Goal: Transaction & Acquisition: Purchase product/service

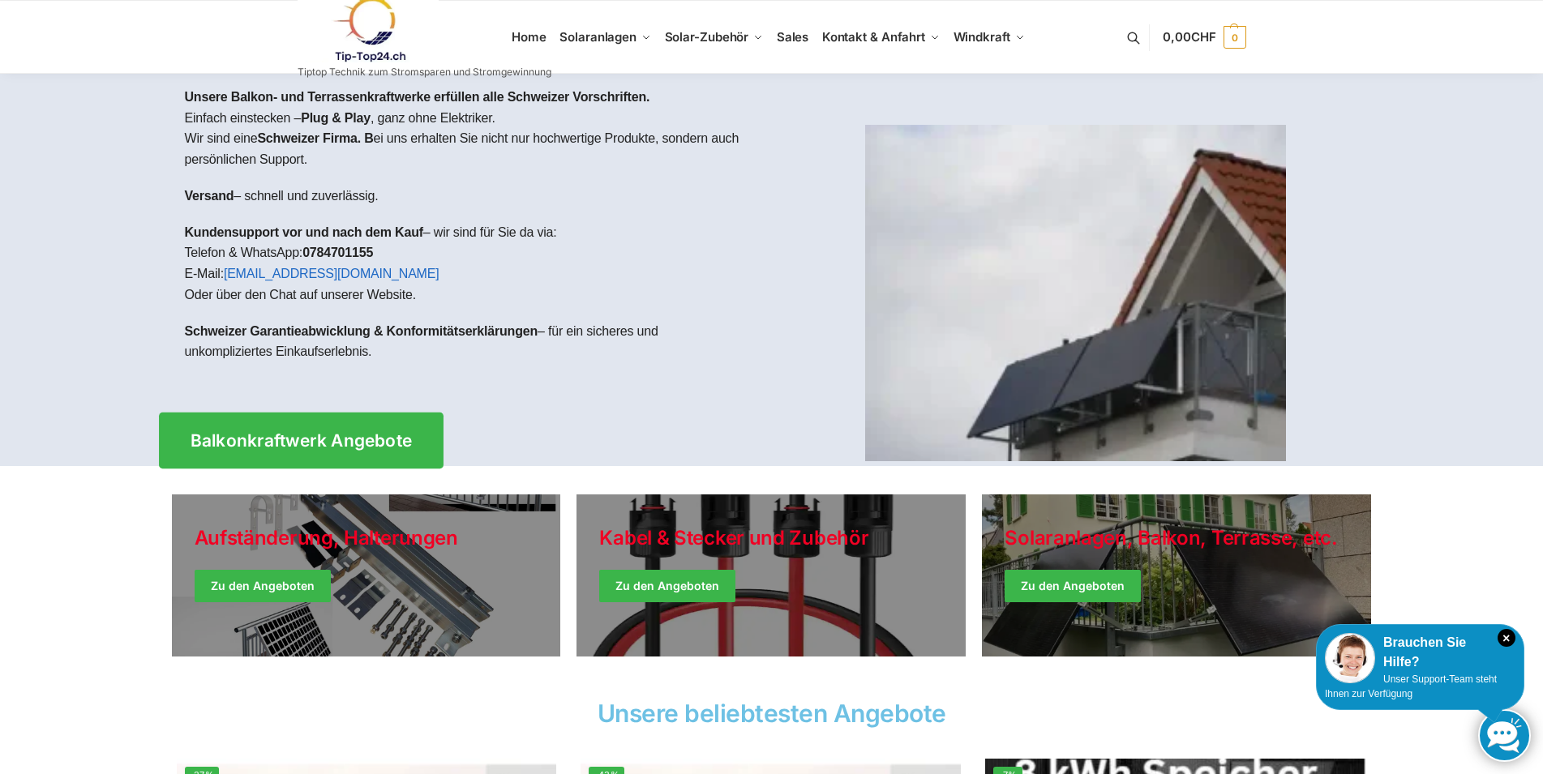
click at [324, 456] on link "Balkonkraftwerk Angebote" at bounding box center [301, 441] width 285 height 56
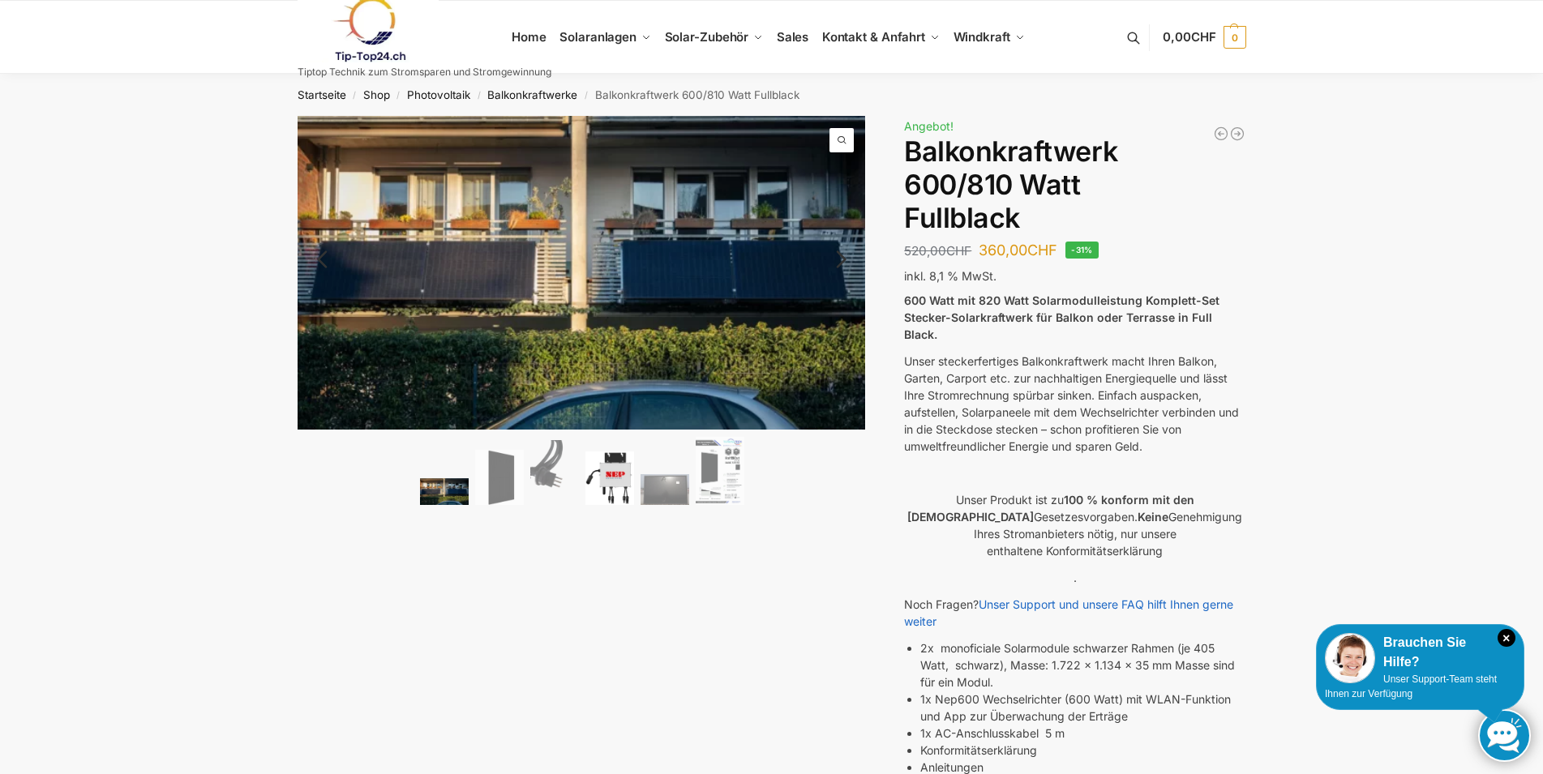
click at [601, 484] on img at bounding box center [609, 479] width 49 height 54
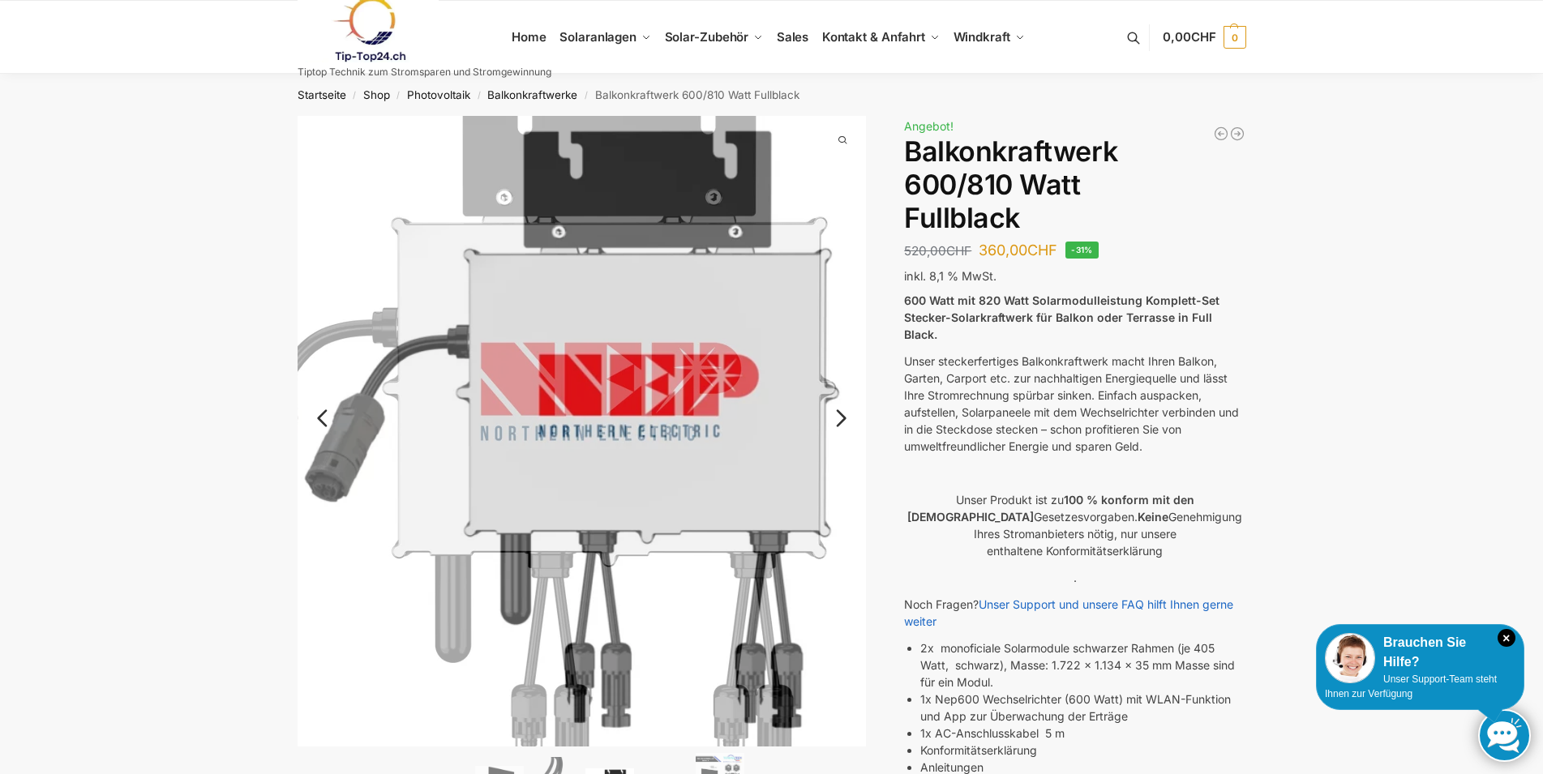
click at [847, 420] on link "Next" at bounding box center [839, 426] width 54 height 16
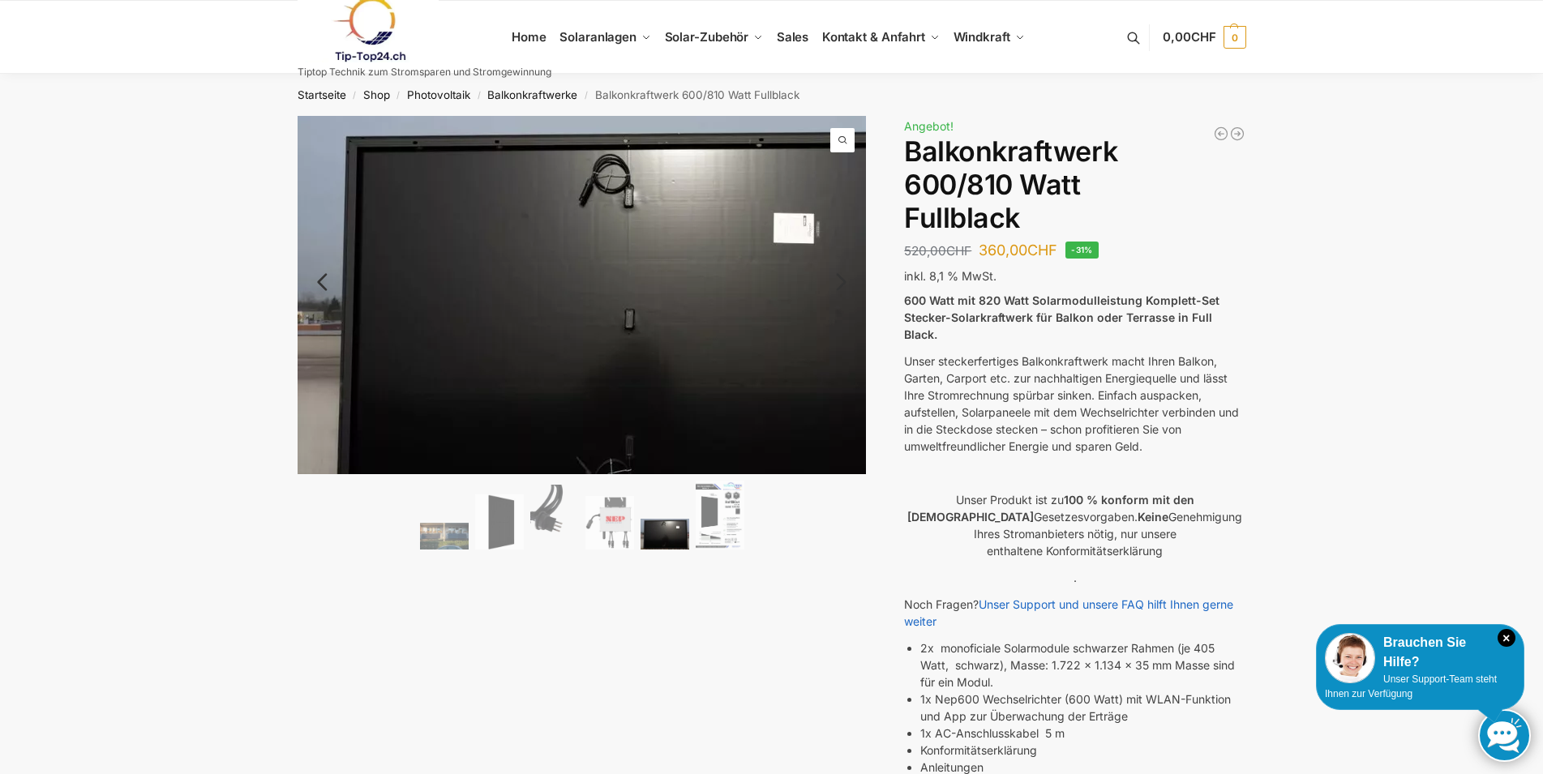
click at [847, 420] on img at bounding box center [622, 320] width 649 height 409
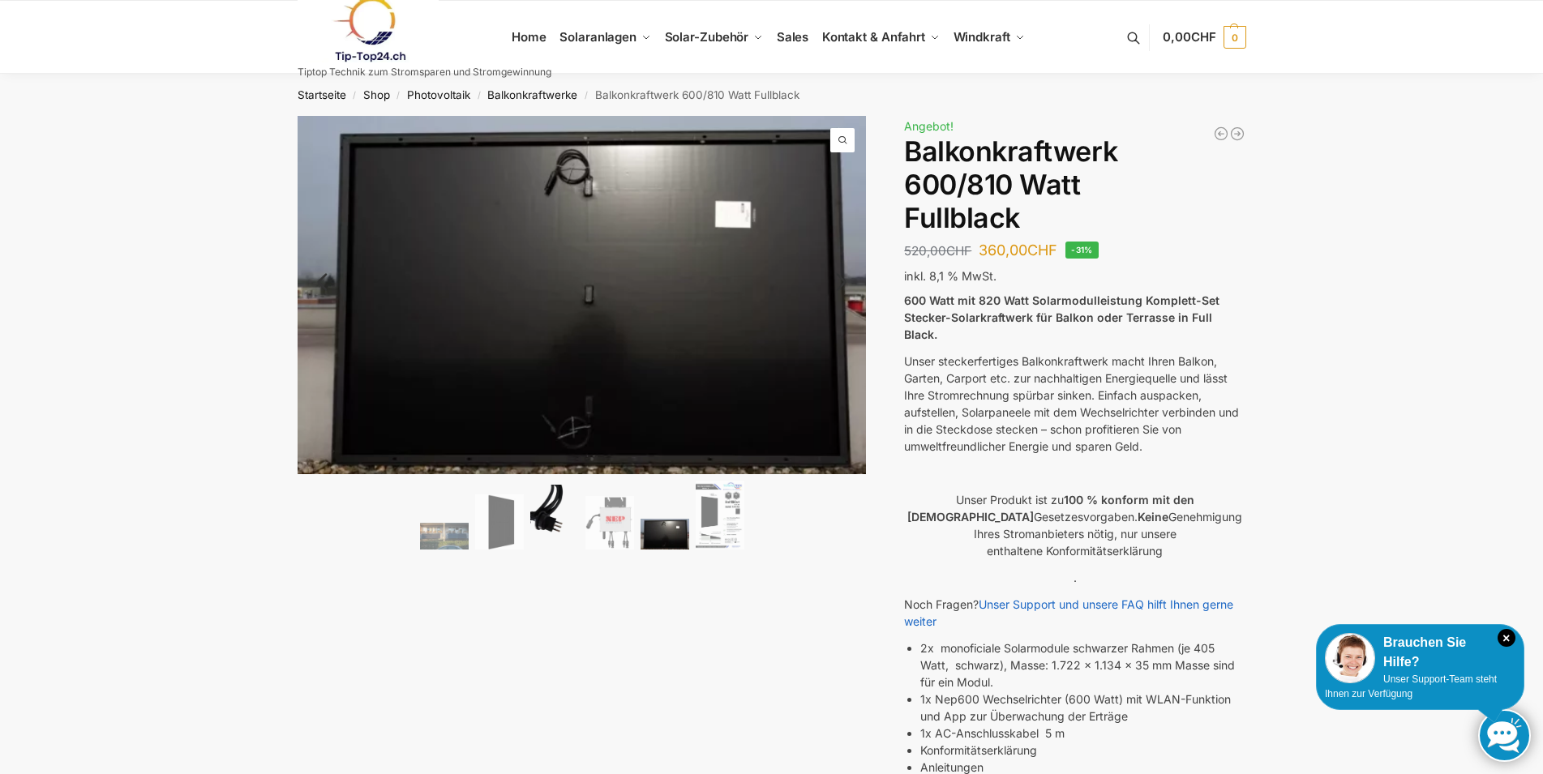
click at [540, 531] on img at bounding box center [554, 517] width 49 height 65
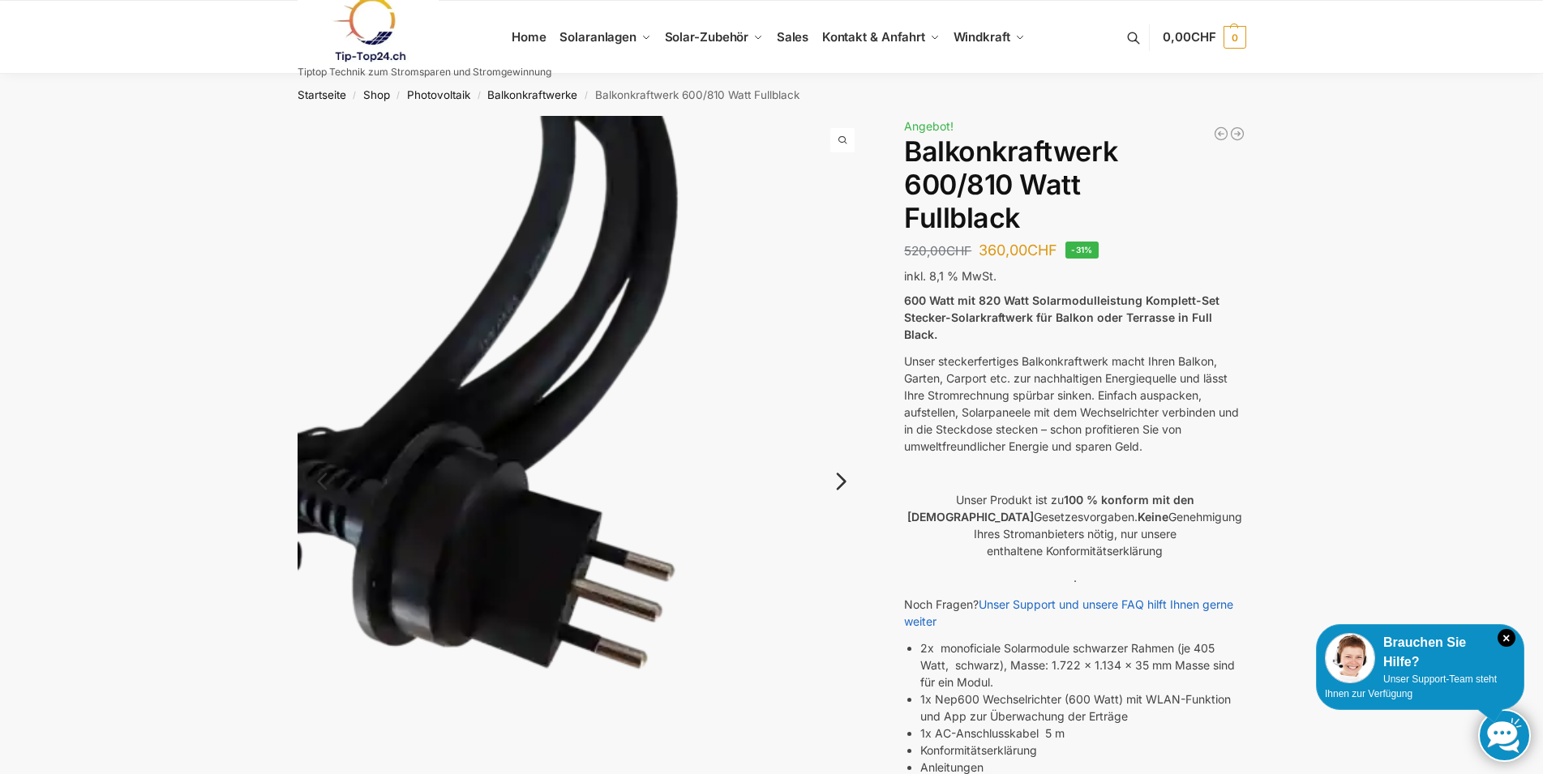
click at [843, 487] on link "Next" at bounding box center [839, 490] width 54 height 16
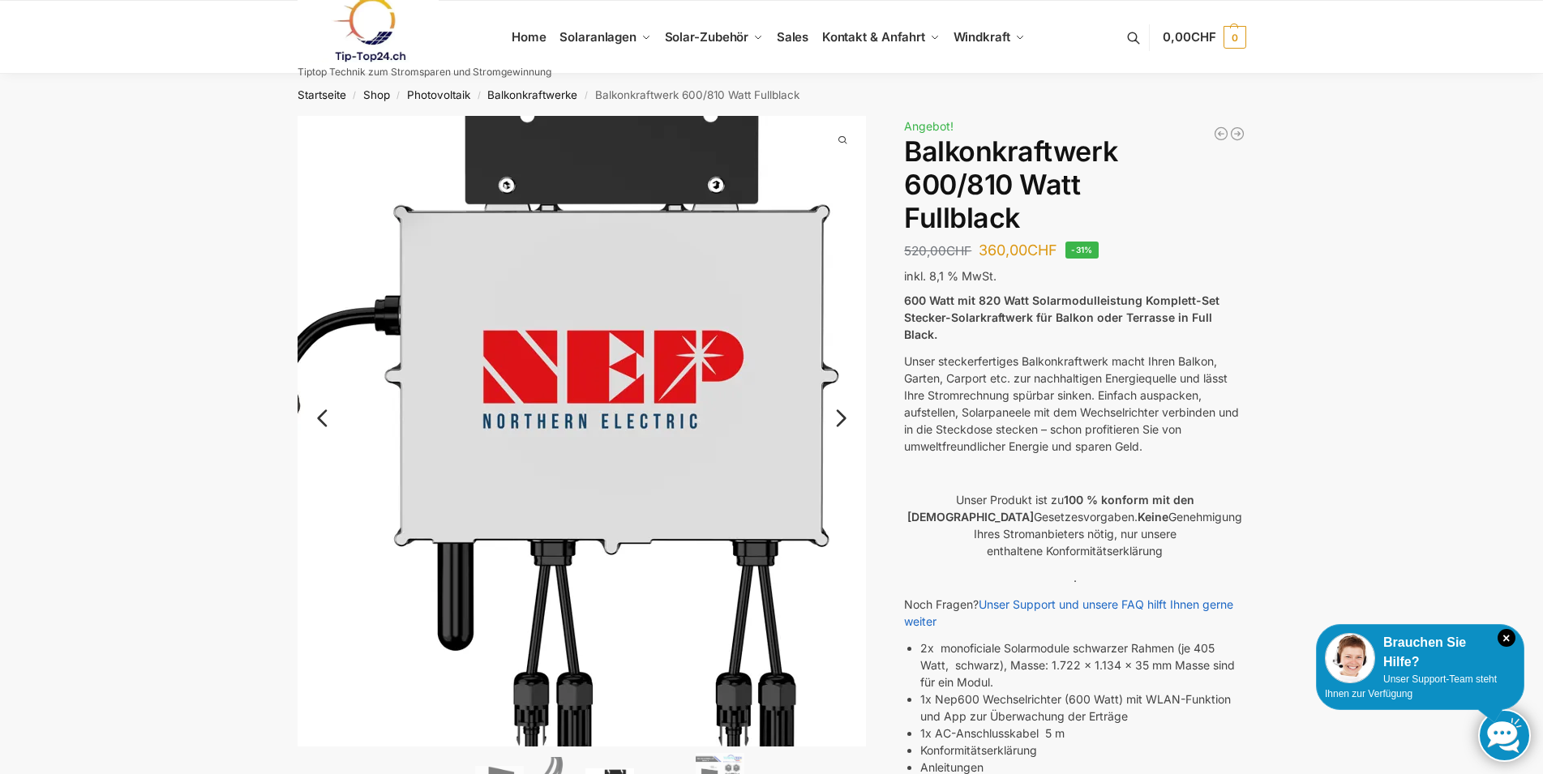
click at [843, 487] on img at bounding box center [534, 422] width 675 height 748
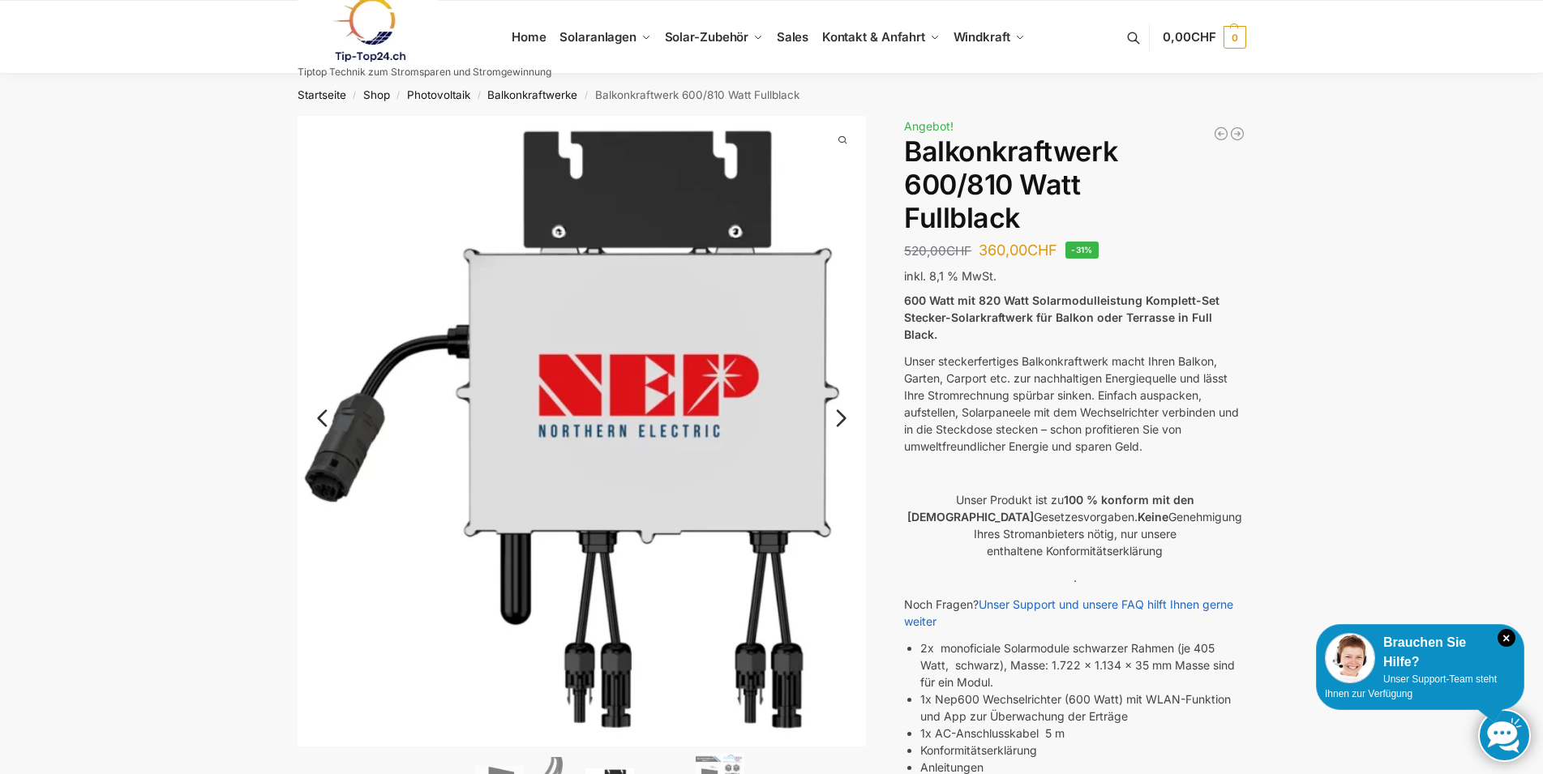
click at [838, 423] on link "Next" at bounding box center [839, 426] width 54 height 16
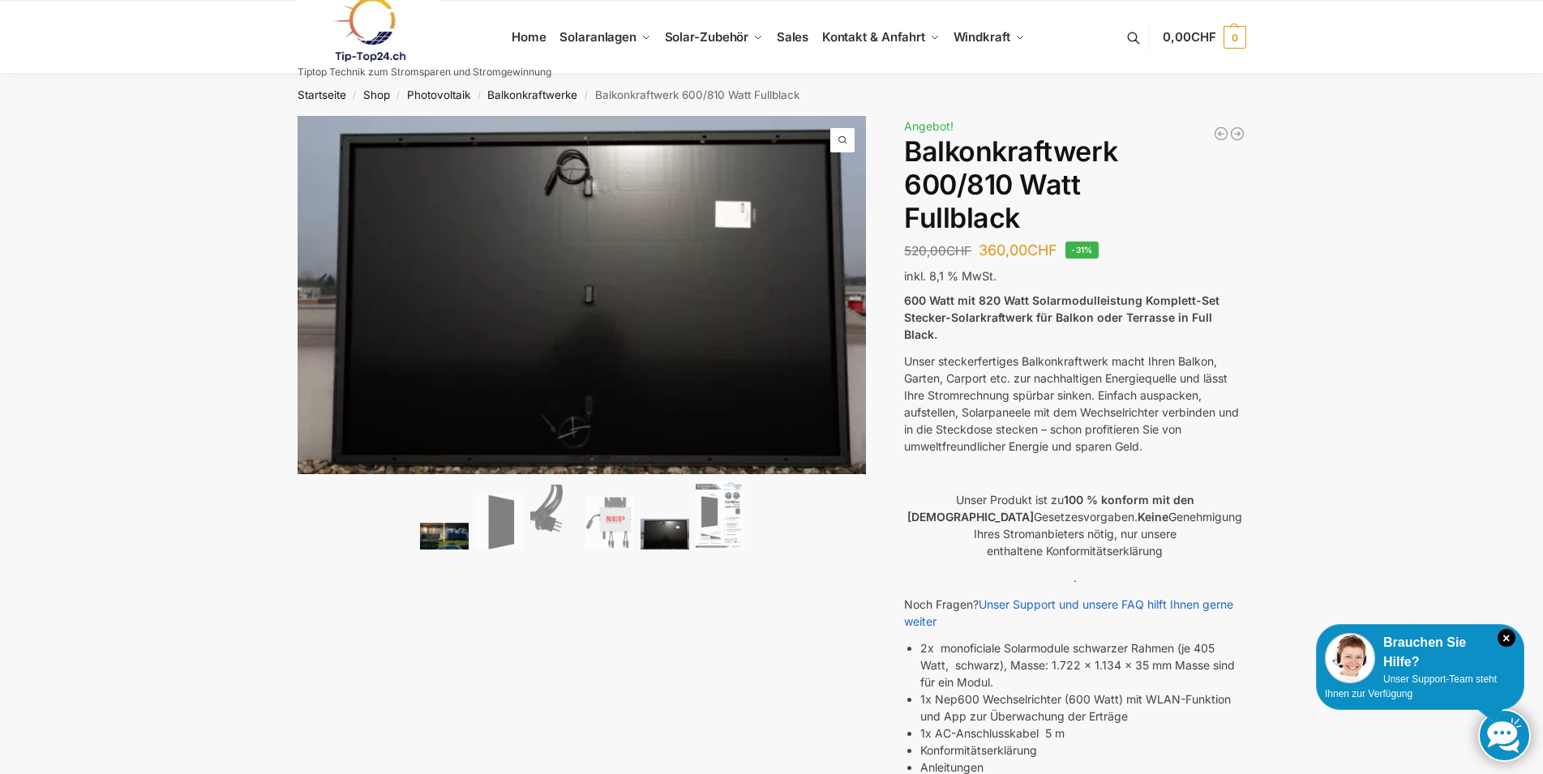
click at [428, 535] on img at bounding box center [444, 536] width 49 height 27
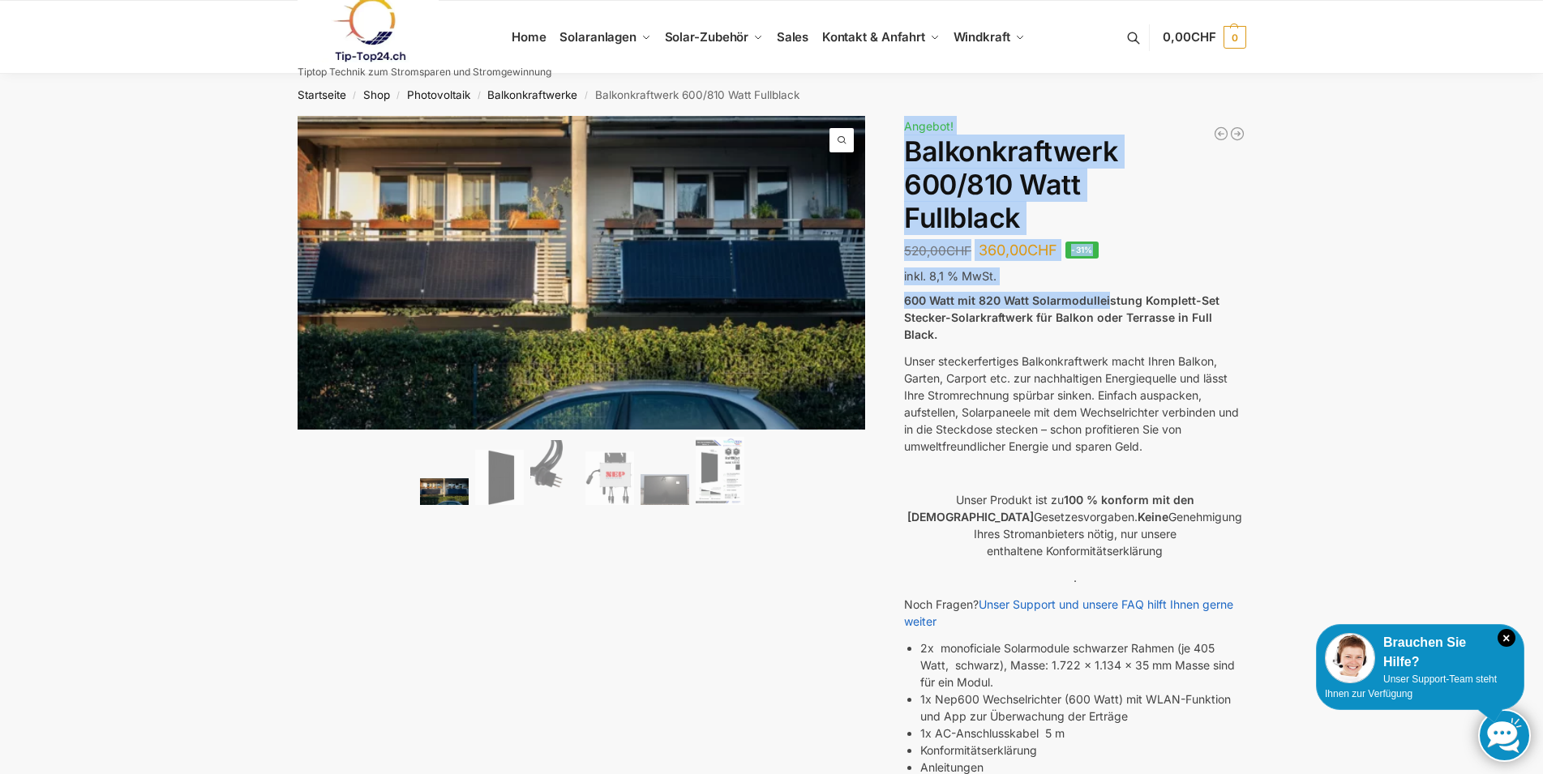
drag, startPoint x: 904, startPoint y: 123, endPoint x: 1103, endPoint y: 283, distance: 254.9
click at [1106, 289] on div "🔍 Previous Next Beschreibung Zusätzliche Informationen 520,00 CHF Ursprüngliche…" at bounding box center [772, 665] width 1017 height 1099
click at [911, 130] on span "Angebot!" at bounding box center [928, 126] width 49 height 14
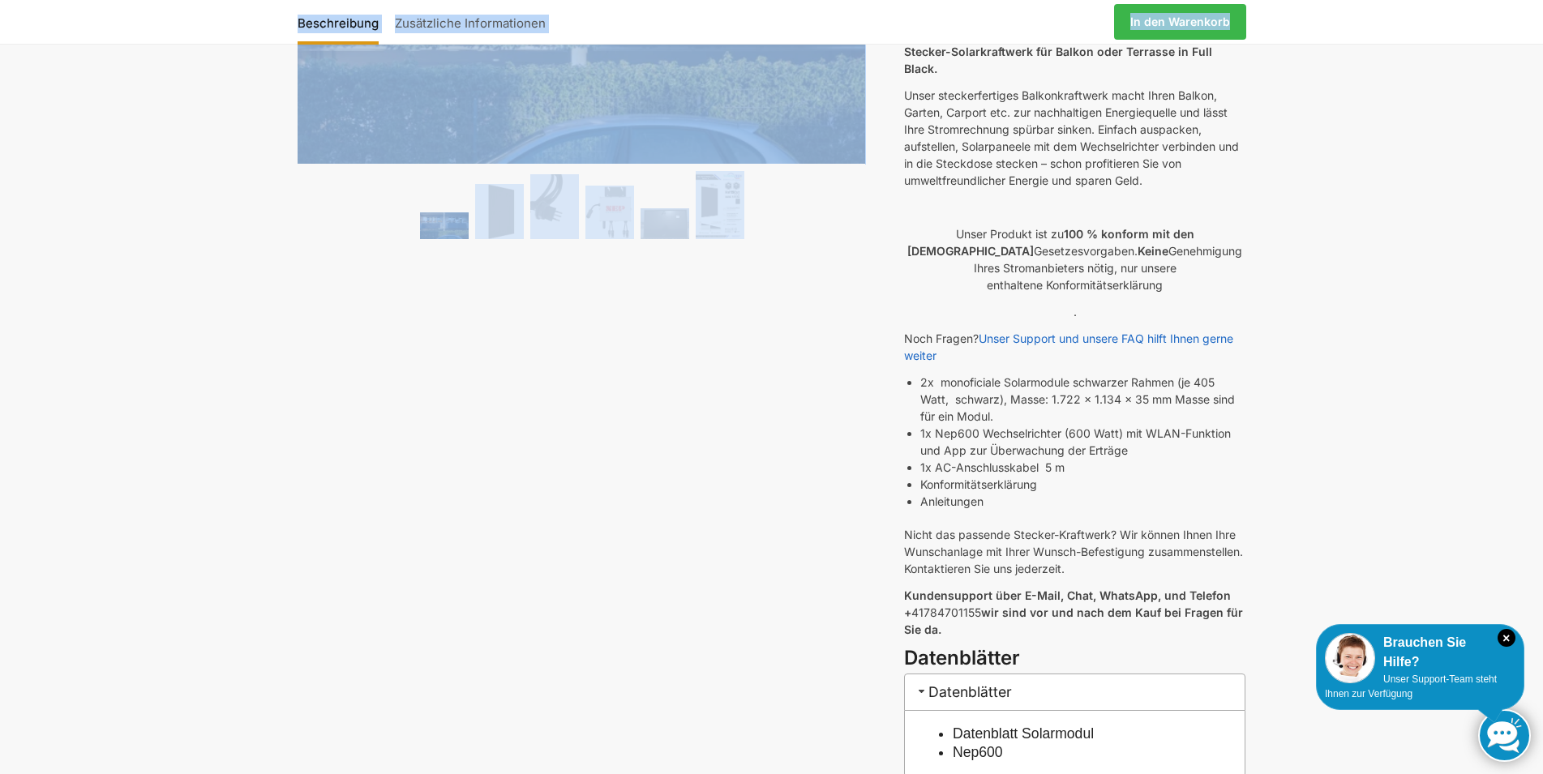
scroll to position [284, 0]
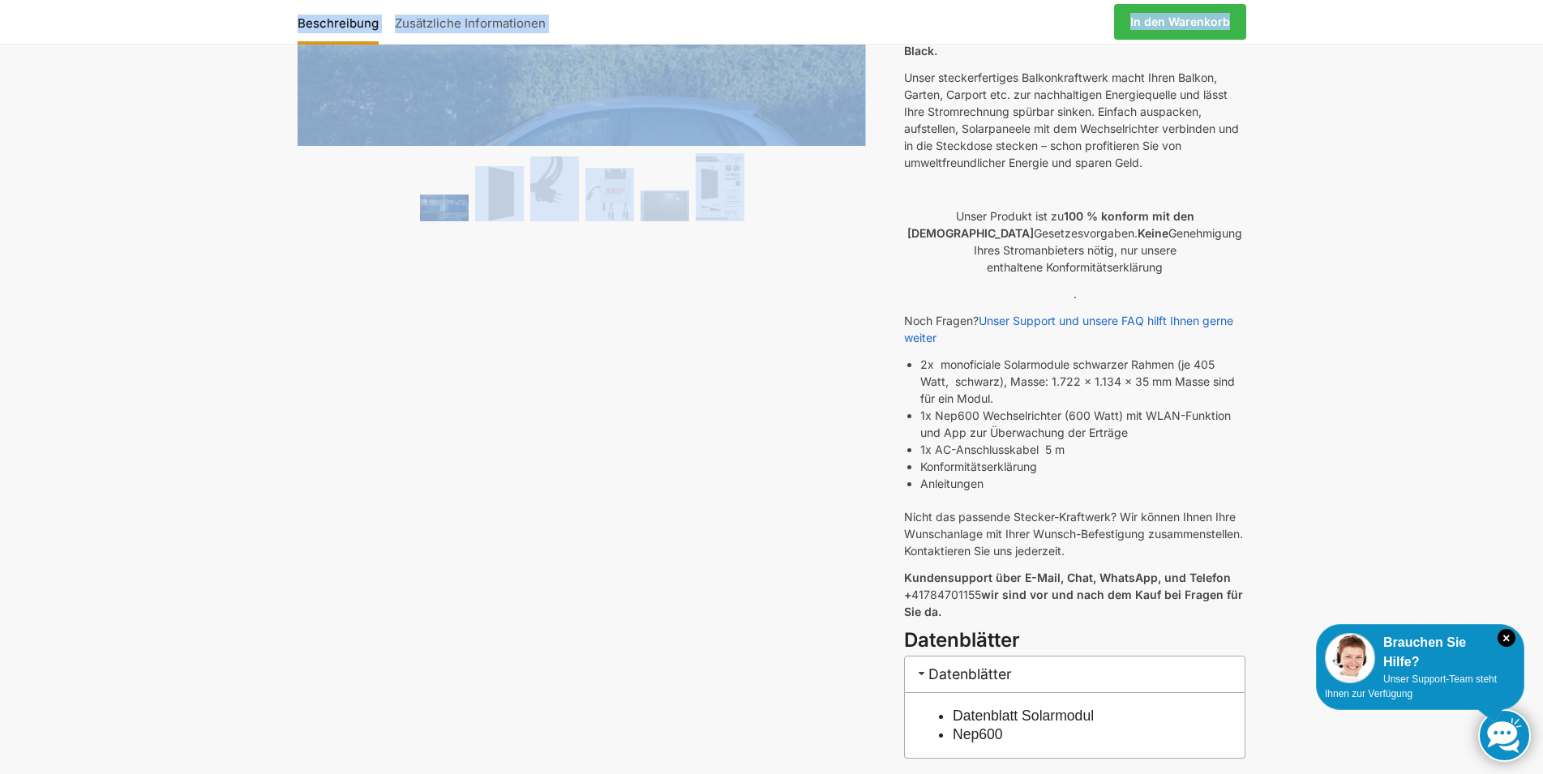
drag, startPoint x: 905, startPoint y: 129, endPoint x: 1144, endPoint y: 745, distance: 661.0
click at [1144, 745] on div "Balkonkraftwerk 445/600 Watt Bificial 360,00 CHF Balkonkraftwerk 405/600 Watt e…" at bounding box center [1074, 369] width 341 height 1074
copy div "Angebot! Balkonkraftwerk 600/810 Watt Fullblack 520,00 CHF Ursprünglicher Preis…"
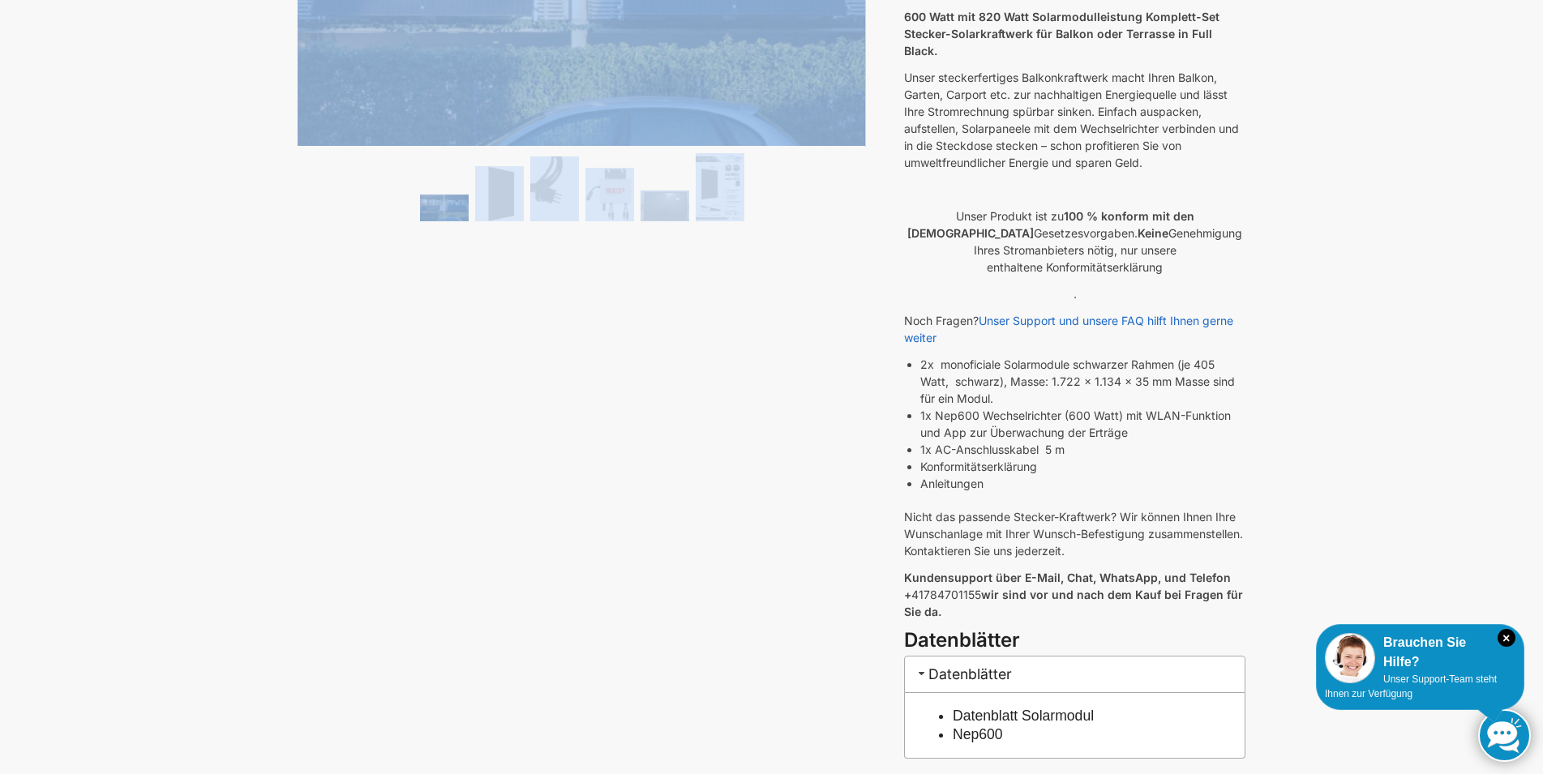
scroll to position [0, 0]
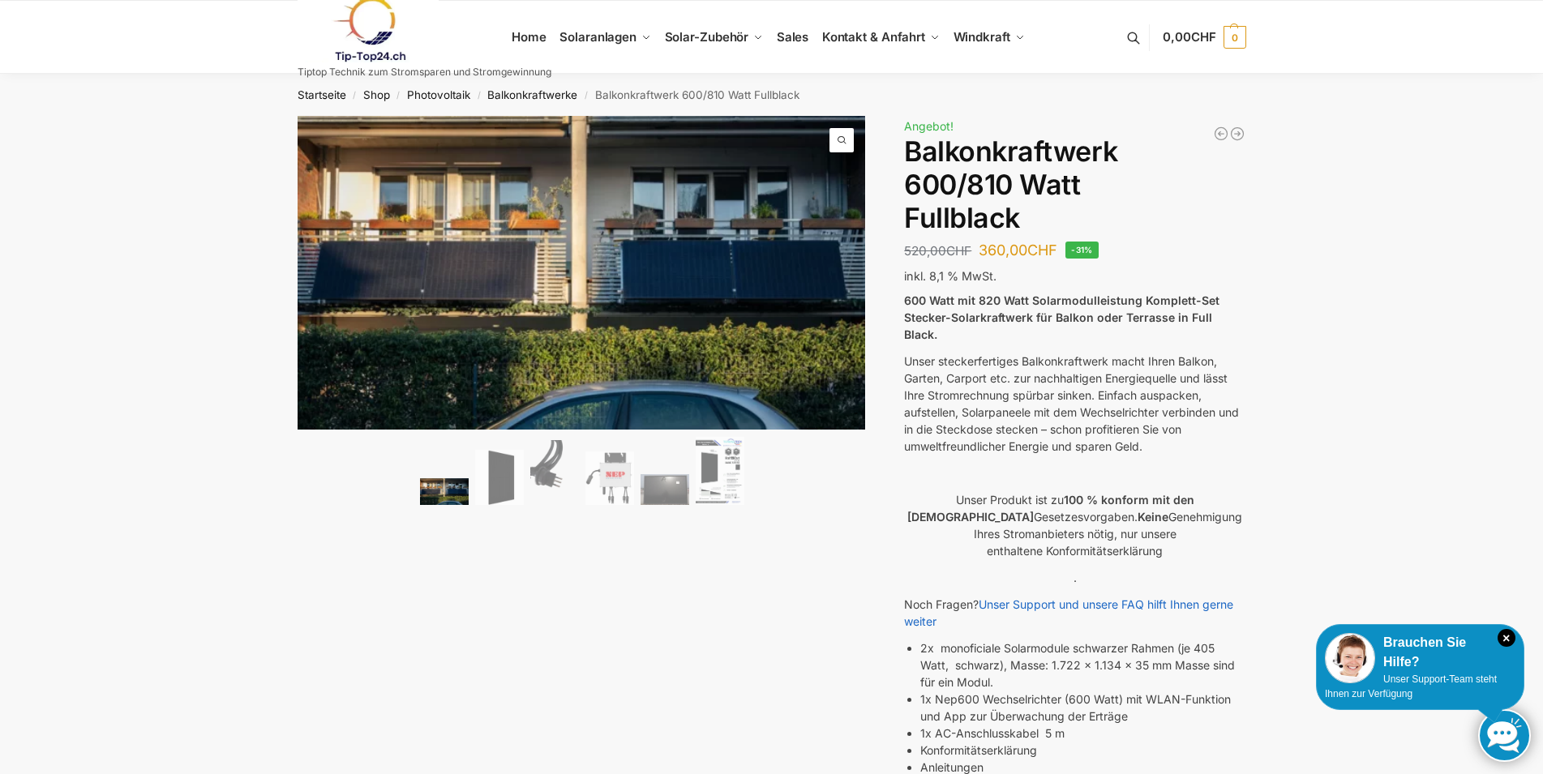
click at [1046, 112] on nav "Startseite / Shop / Photovoltaik / Balkonkraftwerke / Balkonkraftwerk 600/810 W…" at bounding box center [771, 95] width 1006 height 42
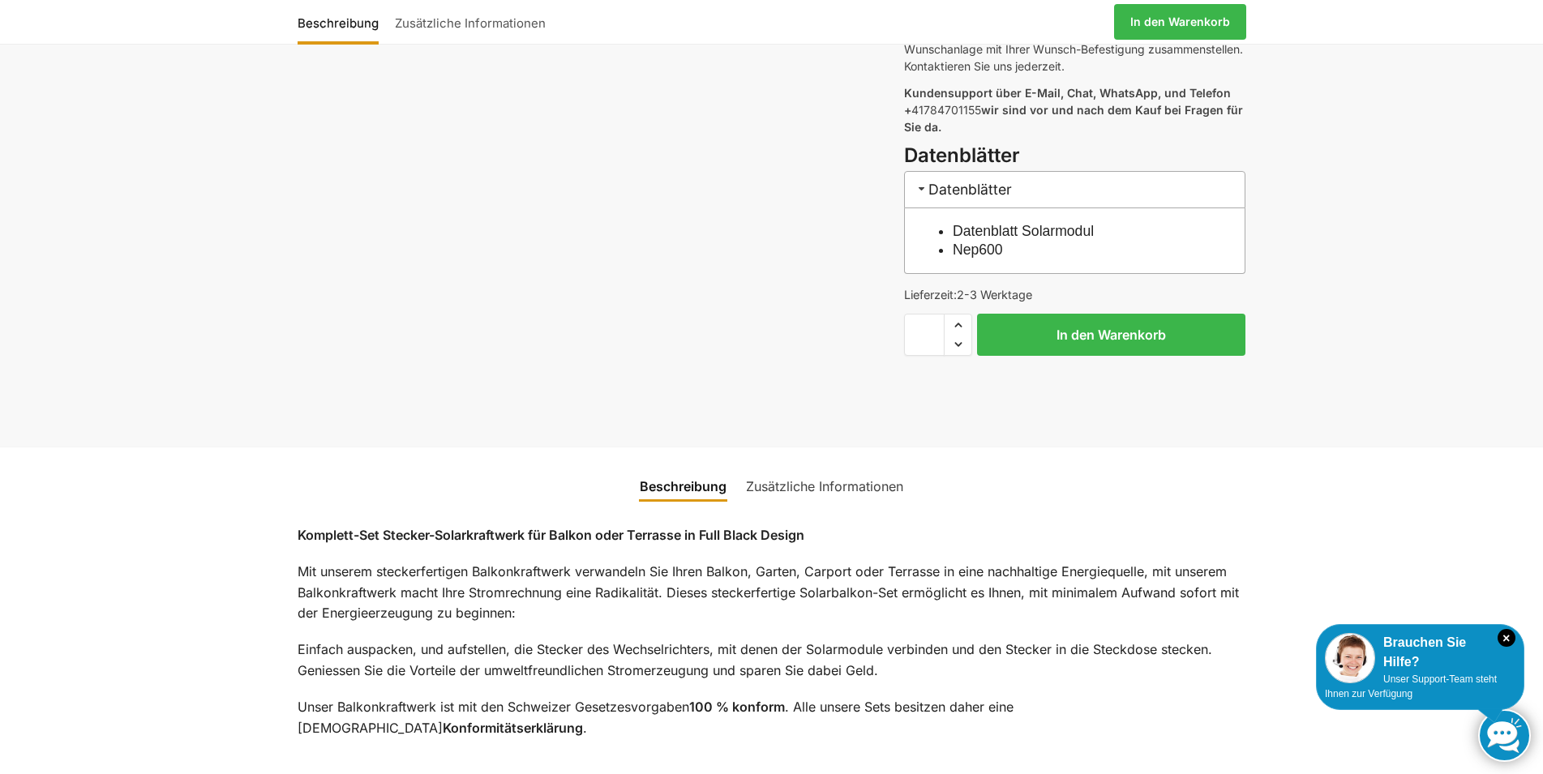
scroll to position [827, 0]
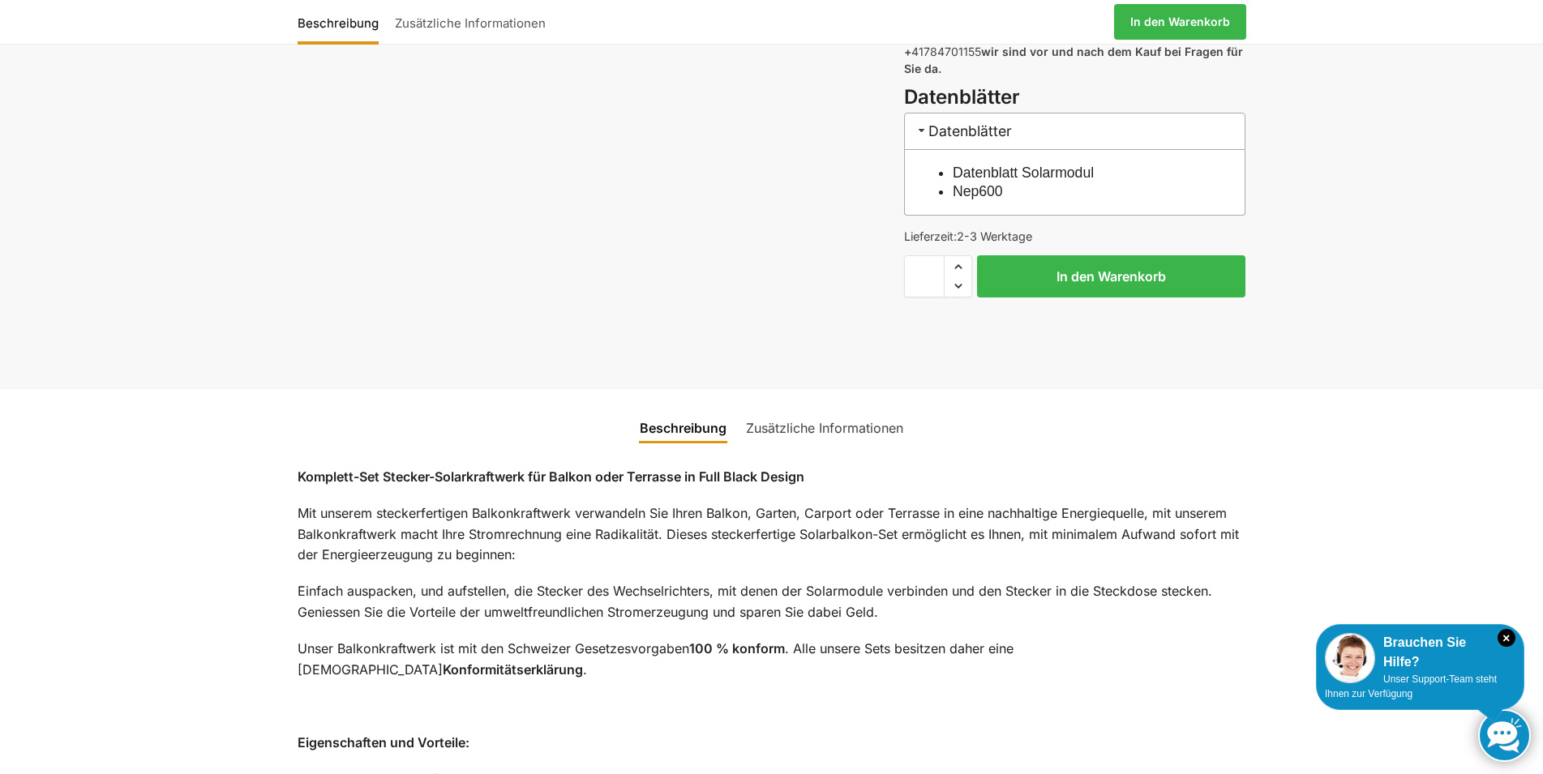
drag, startPoint x: 1019, startPoint y: 180, endPoint x: 957, endPoint y: 179, distance: 62.4
click at [957, 182] on li "Nep600" at bounding box center [1083, 191] width 261 height 19
copy link "Nep600"
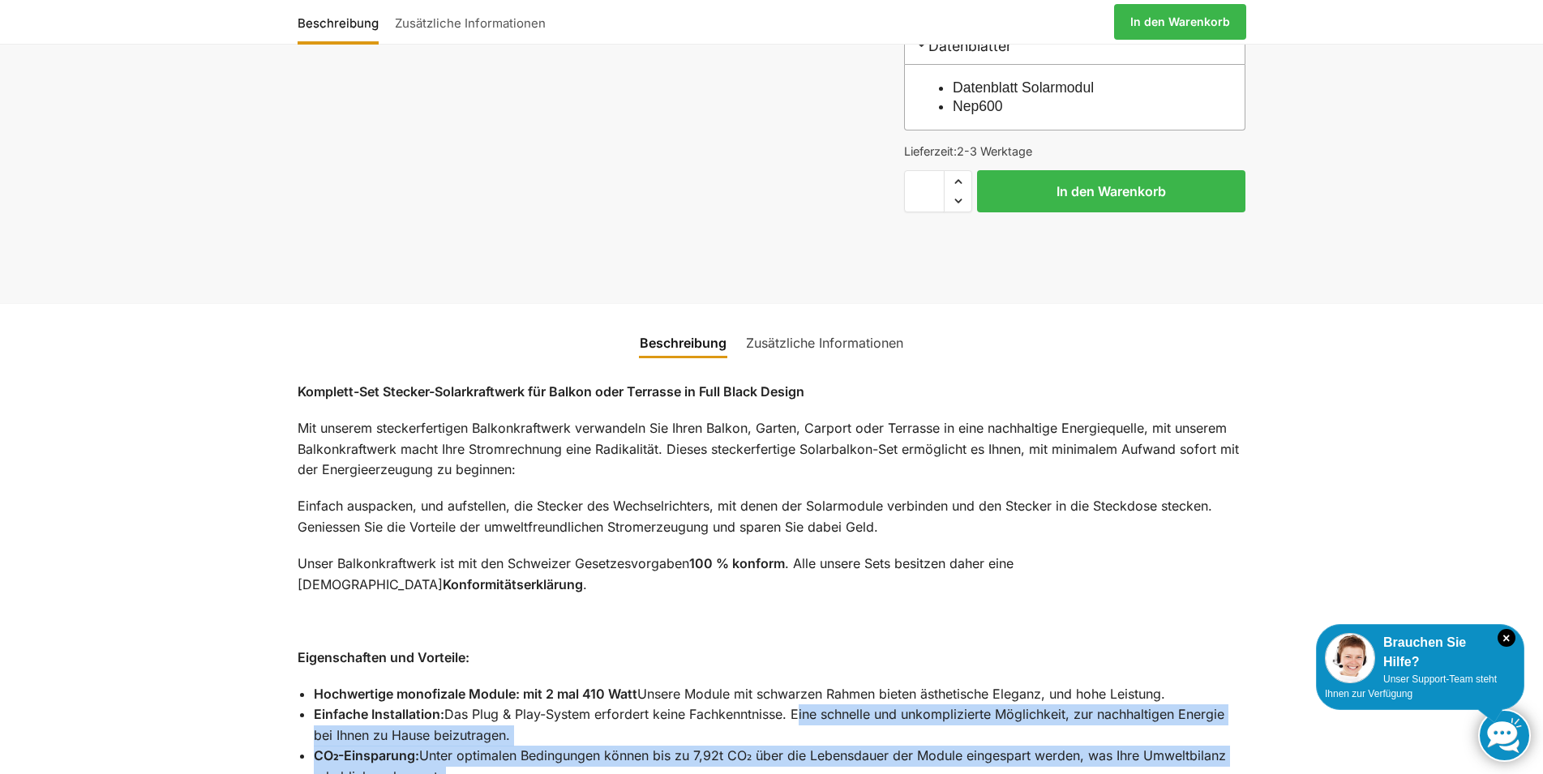
drag, startPoint x: 798, startPoint y: 796, endPoint x: 713, endPoint y: 806, distance: 85.7
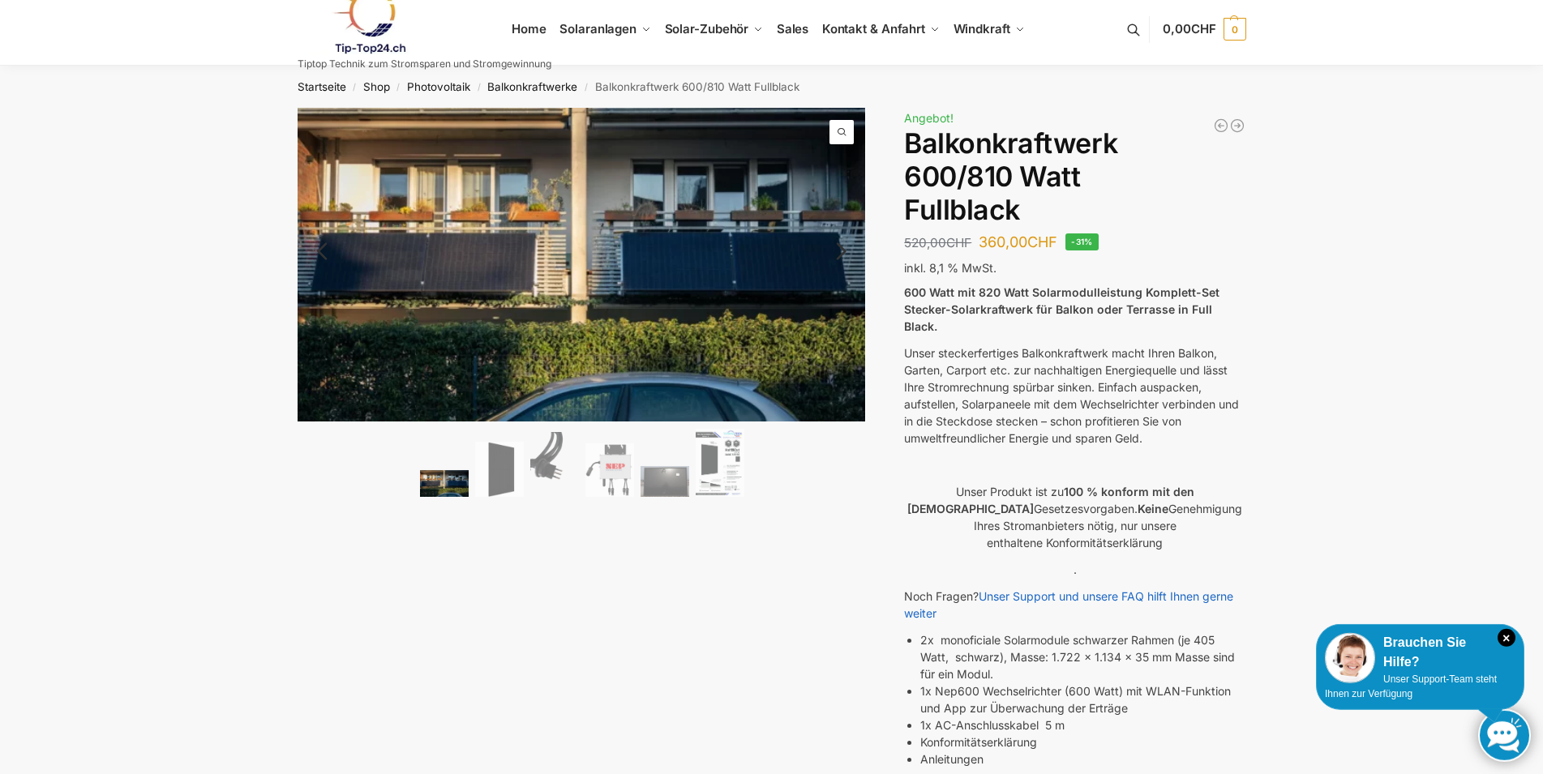
scroll to position [0, 0]
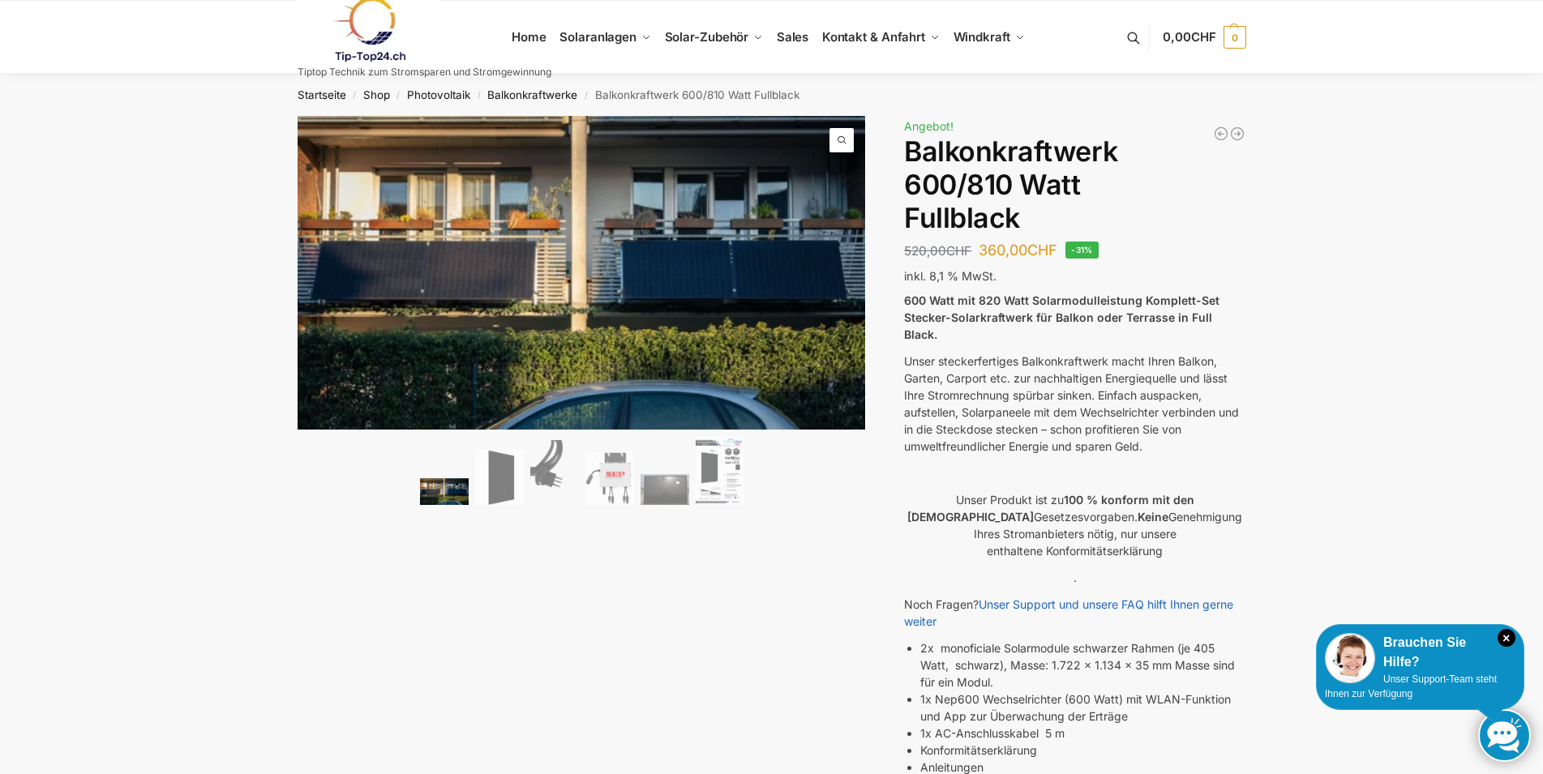
click at [731, 476] on img at bounding box center [720, 471] width 49 height 69
